Goal: Task Accomplishment & Management: Manage account settings

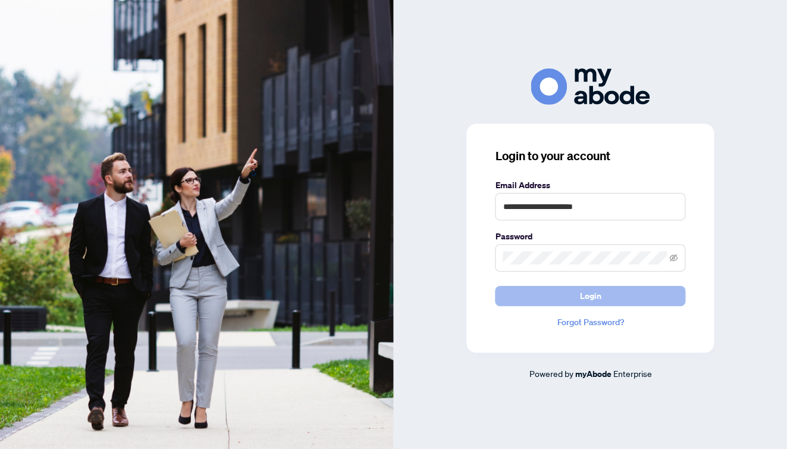
click at [597, 290] on span "Login" at bounding box center [589, 295] width 21 height 19
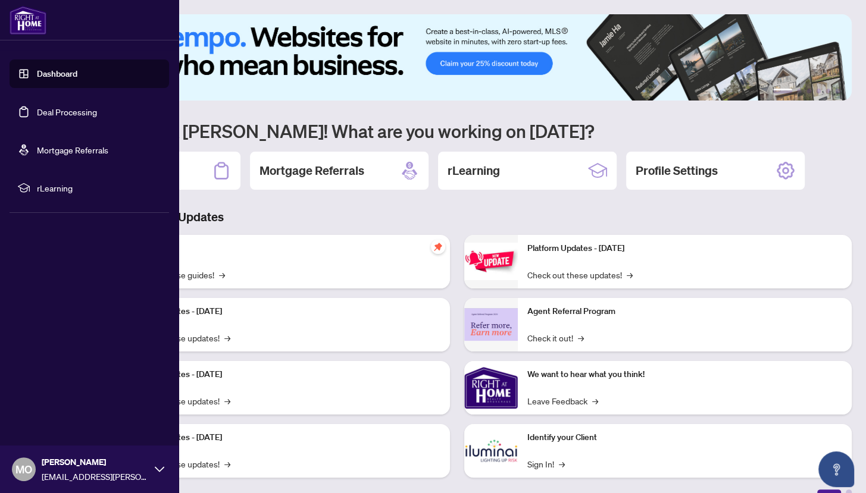
click at [46, 106] on link "Deal Processing" at bounding box center [67, 111] width 60 height 11
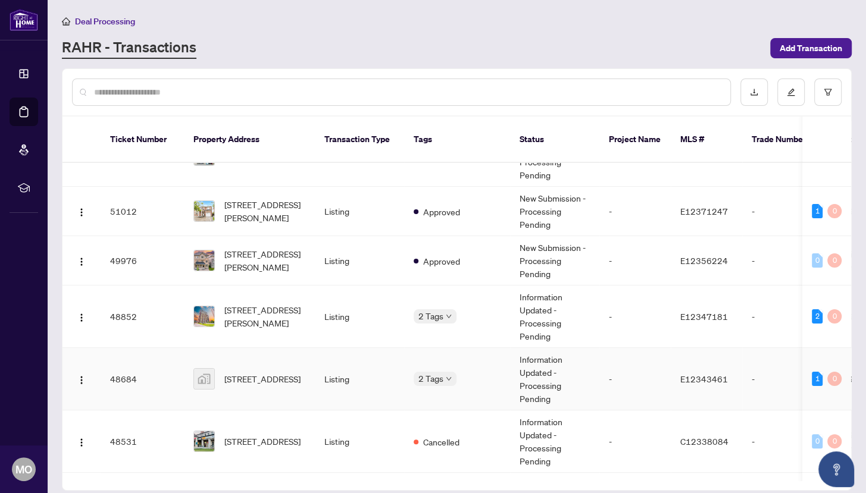
scroll to position [169, 0]
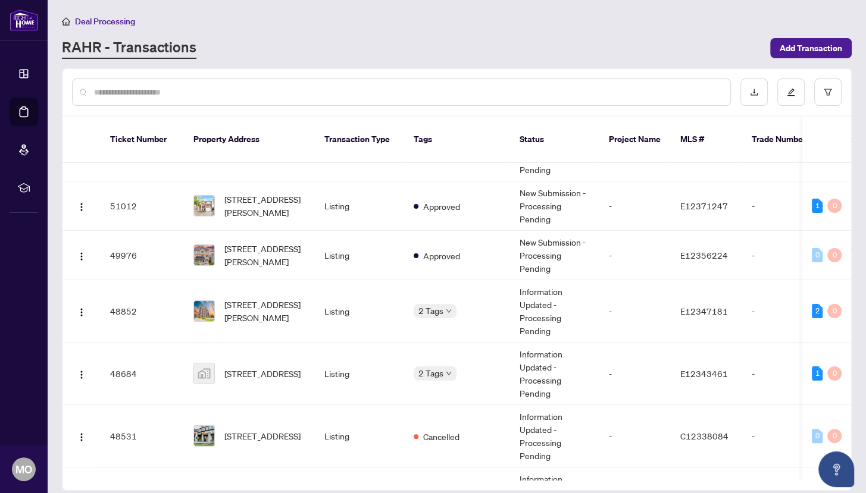
click at [339, 93] on input "text" at bounding box center [407, 92] width 626 height 13
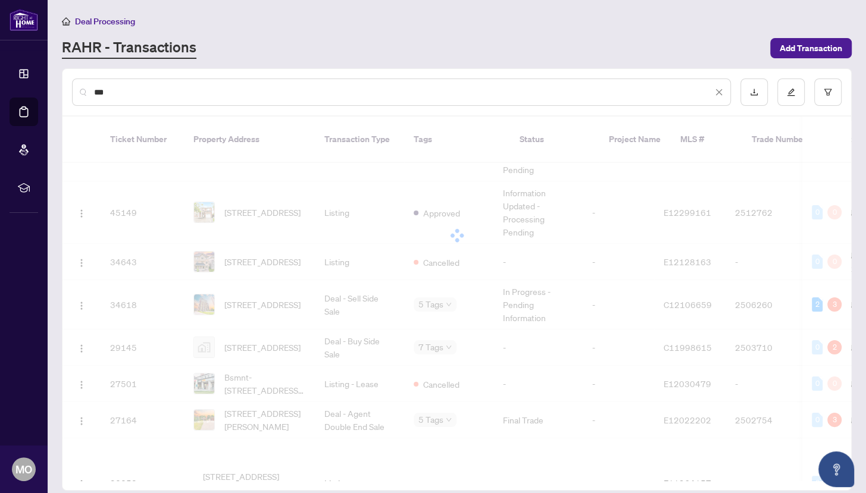
scroll to position [0, 0]
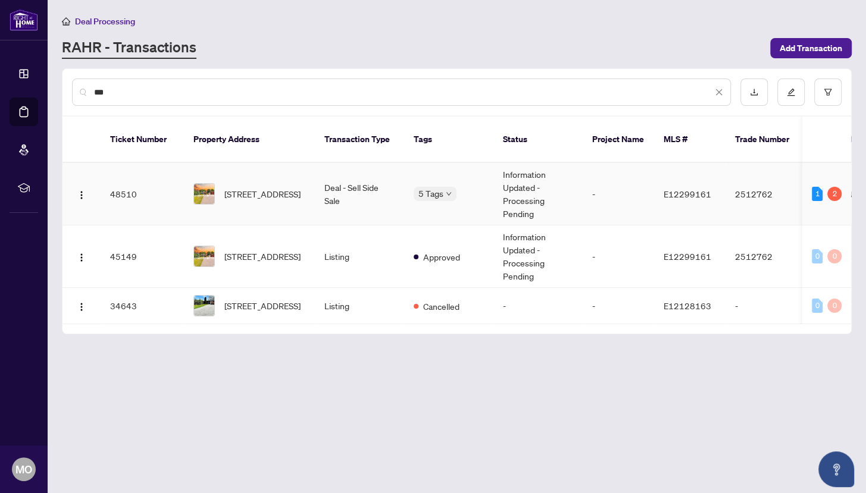
type input "***"
click at [274, 187] on span "[STREET_ADDRESS]" at bounding box center [262, 193] width 76 height 13
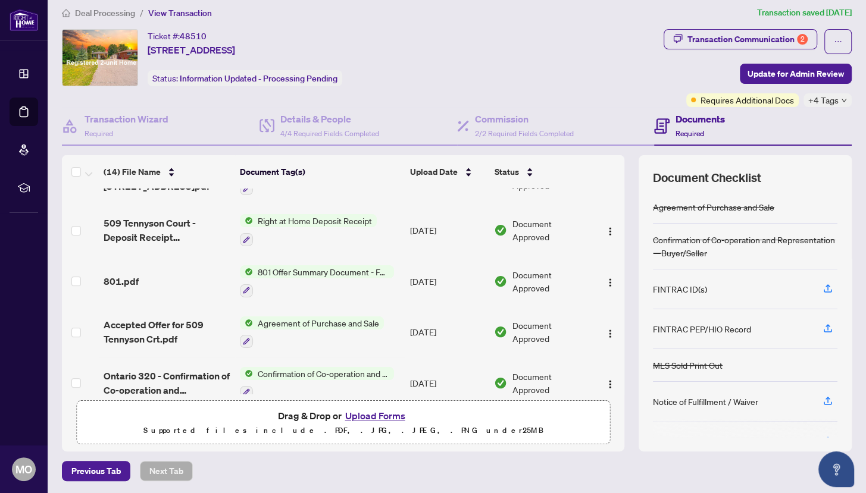
scroll to position [330, 0]
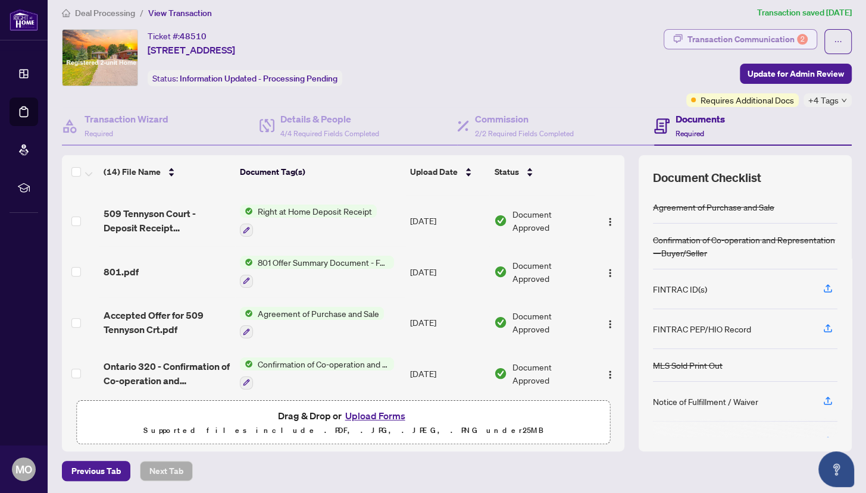
click at [735, 34] on div "Transaction Communication 2" at bounding box center [747, 39] width 120 height 19
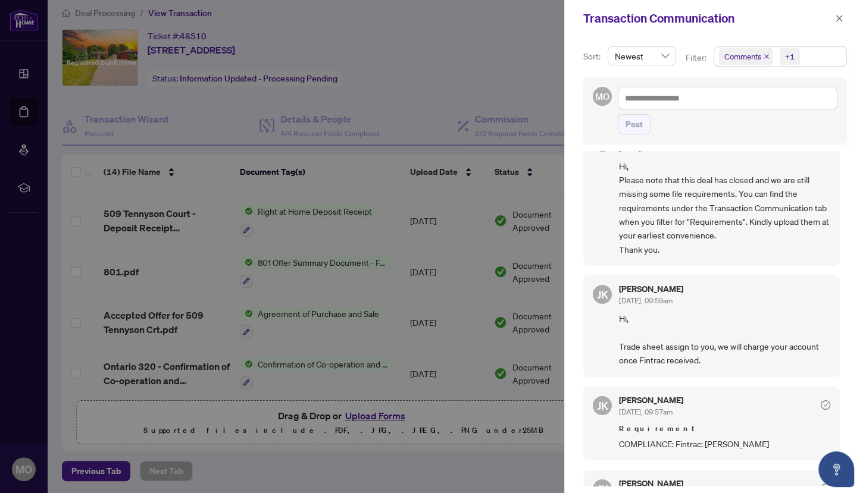
scroll to position [39, 0]
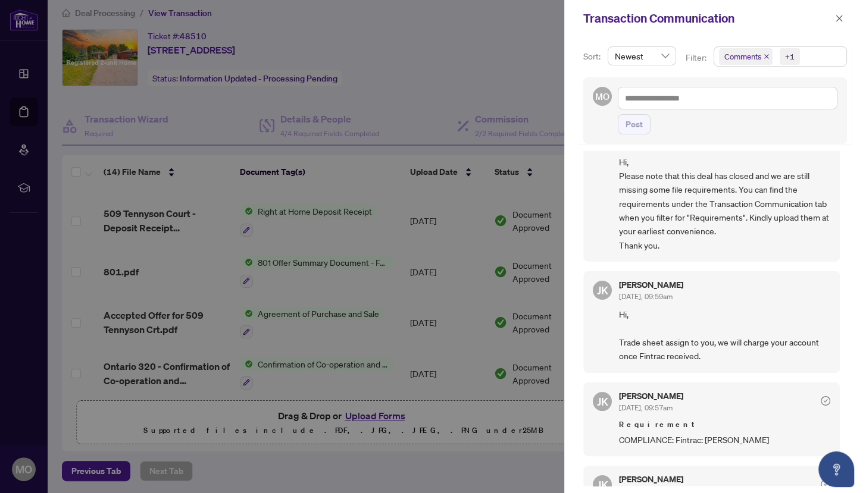
click at [755, 57] on span "Comments" at bounding box center [742, 57] width 37 height 12
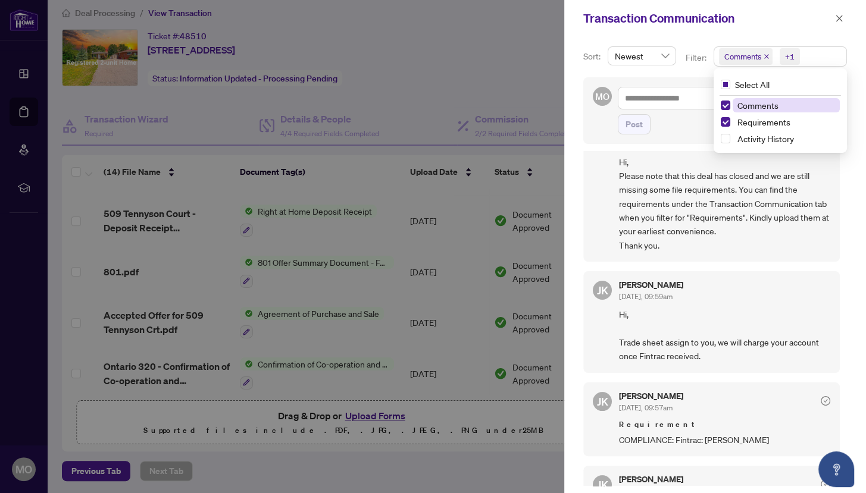
click at [747, 98] on span "Comments" at bounding box center [785, 105] width 107 height 14
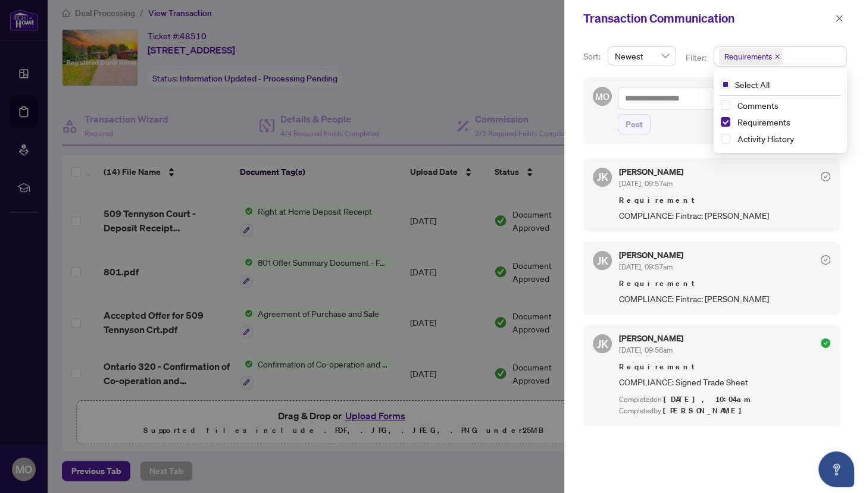
click at [805, 32] on div "Transaction Communication" at bounding box center [715, 18] width 302 height 37
click at [488, 113] on div at bounding box center [433, 246] width 866 height 493
click at [836, 20] on icon "close" at bounding box center [839, 18] width 8 height 8
